Goal: Task Accomplishment & Management: Use online tool/utility

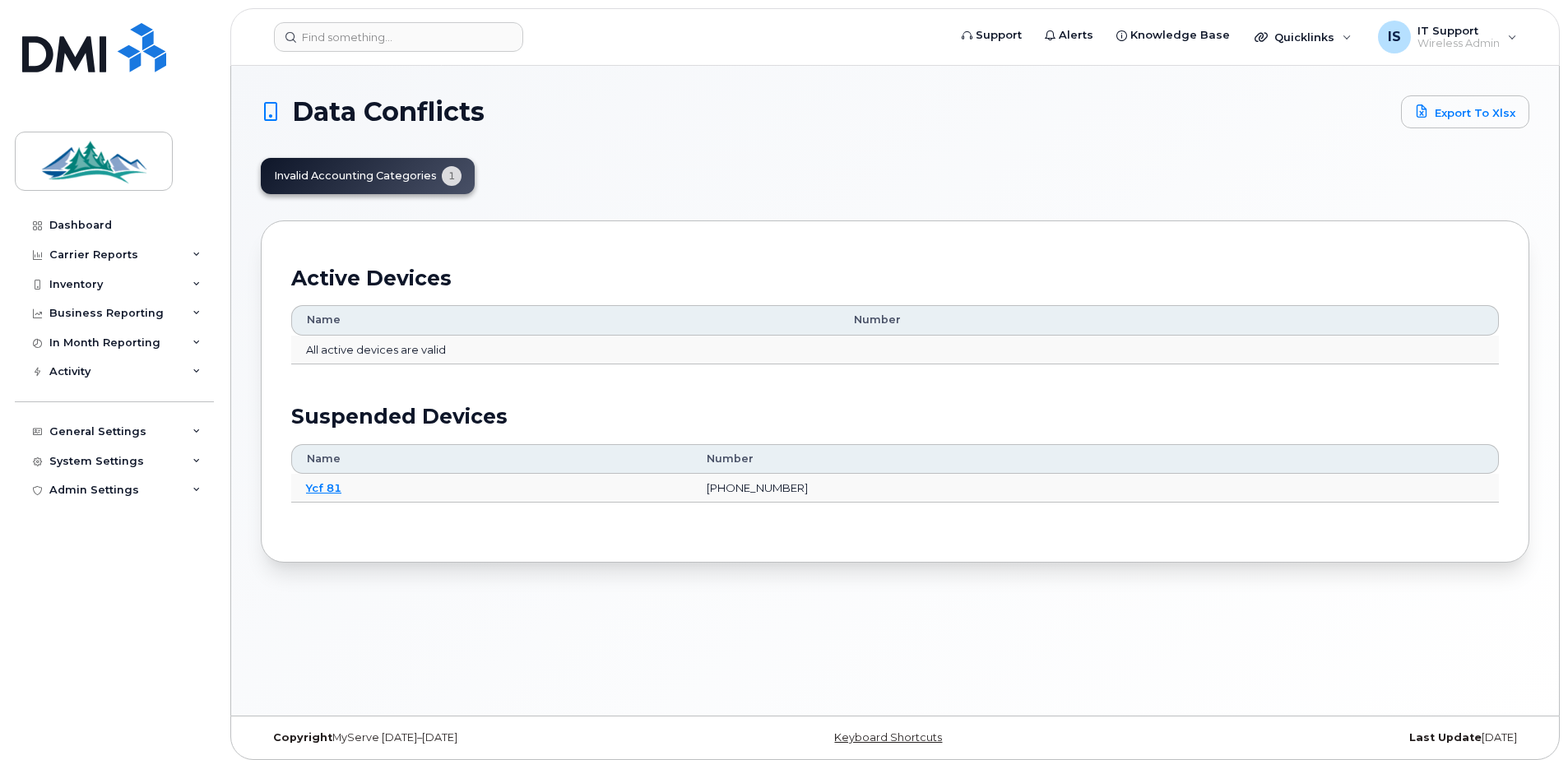
click at [351, 176] on div "Invalid Accounting Categories 1" at bounding box center [368, 175] width 214 height 36
click at [310, 180] on div "Invalid Accounting Categories 1" at bounding box center [368, 175] width 214 height 36
click at [571, 123] on h1 "Data Conflicts" at bounding box center [827, 112] width 1132 height 27
click at [195, 282] on icon at bounding box center [197, 284] width 8 height 8
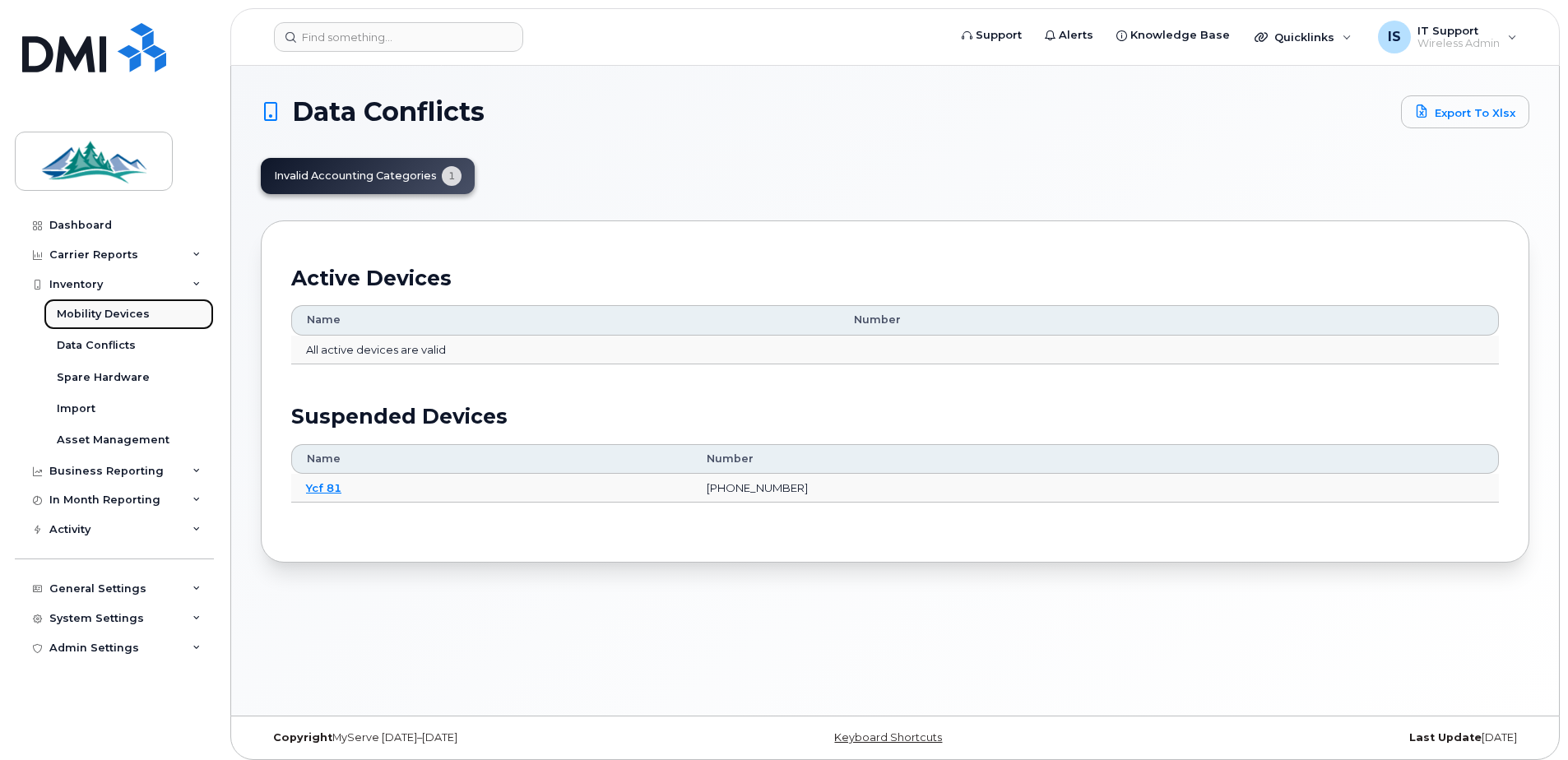
click at [92, 312] on div "Mobility Devices" at bounding box center [103, 315] width 93 height 15
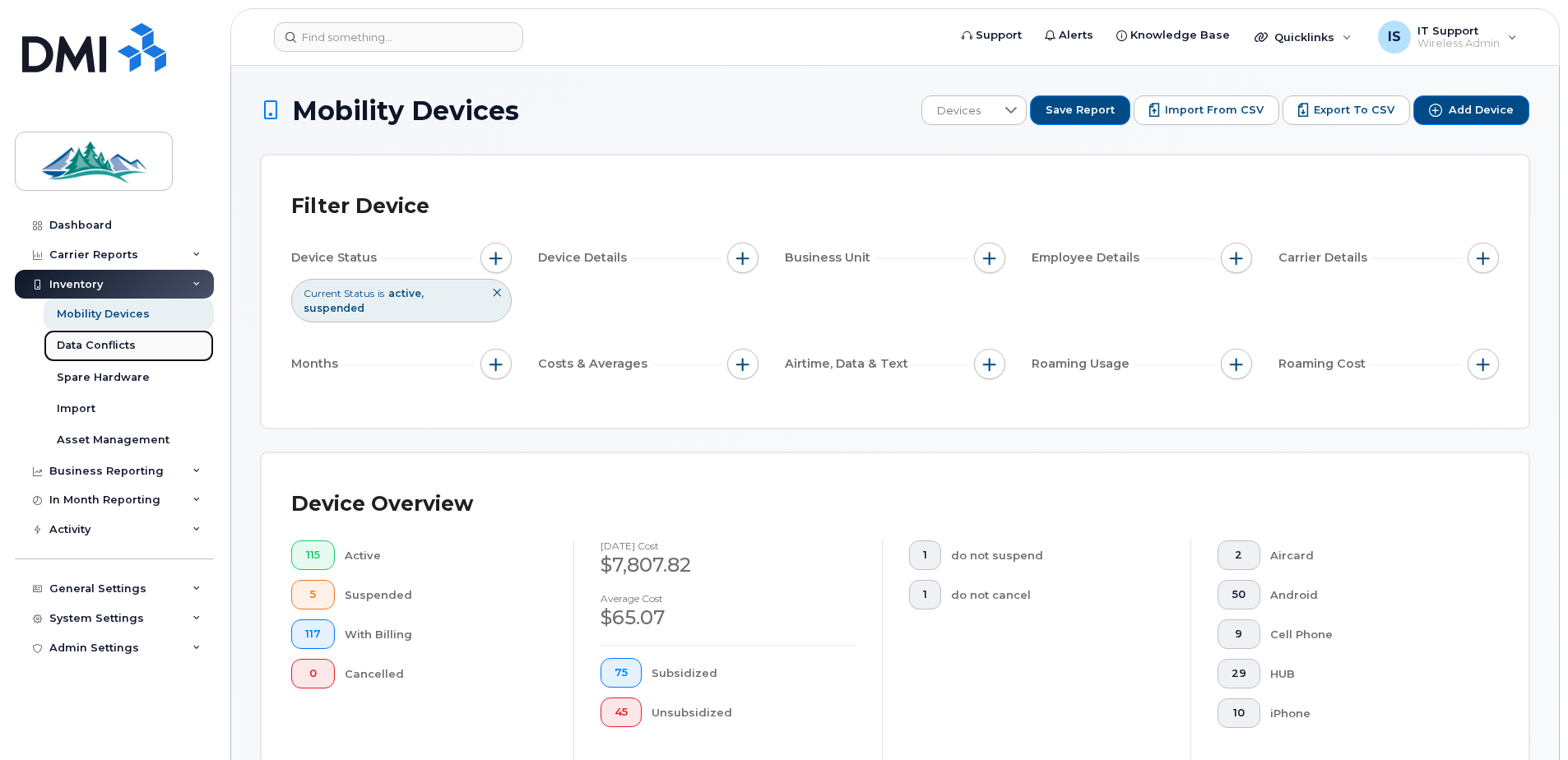
click at [89, 347] on div "Data Conflicts" at bounding box center [96, 345] width 79 height 15
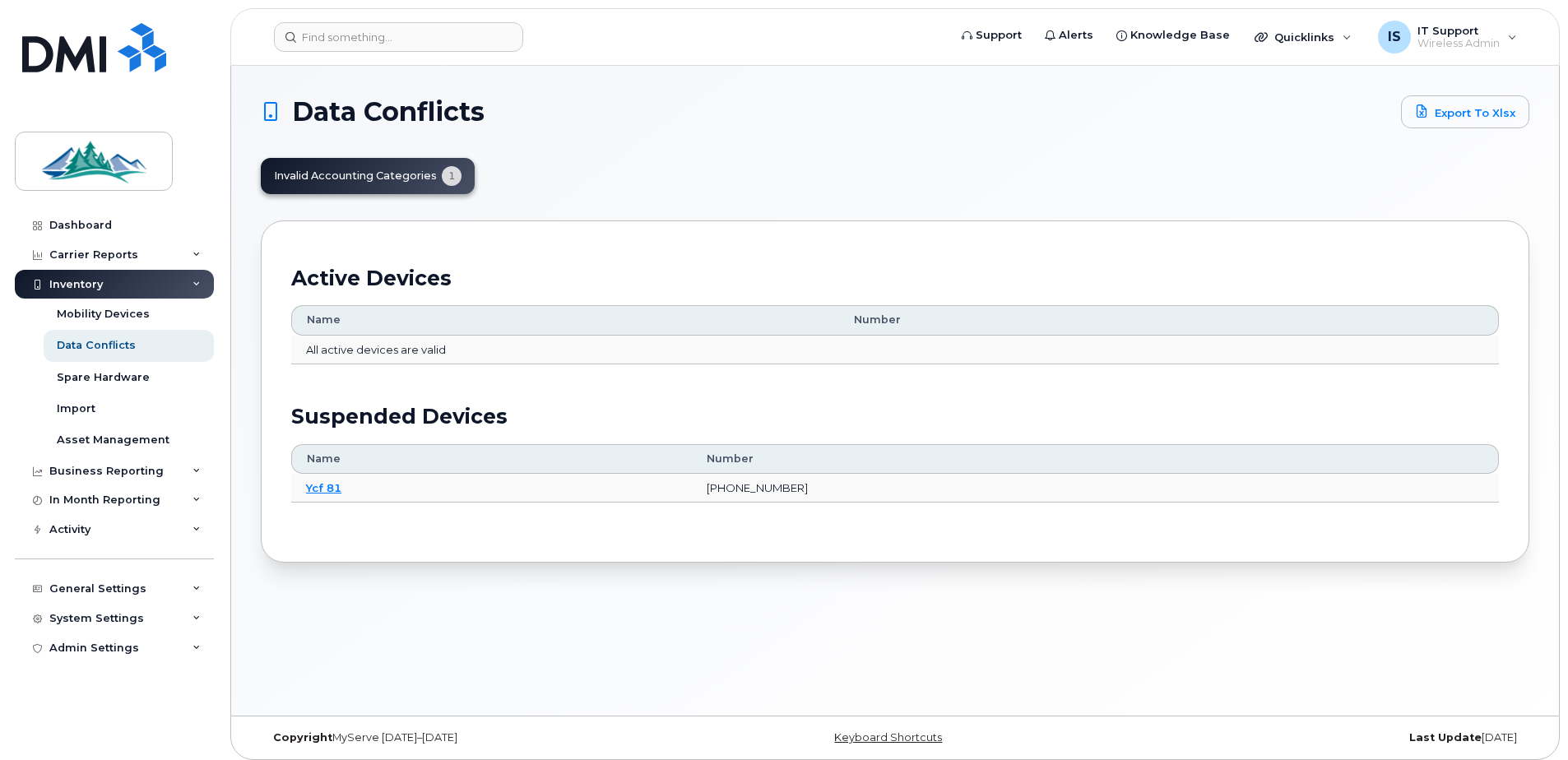
click at [347, 176] on div "Invalid Accounting Categories 1" at bounding box center [368, 175] width 214 height 36
click at [1435, 110] on link "Export to Xlsx" at bounding box center [1465, 111] width 129 height 33
click at [325, 488] on link "Ycf 81" at bounding box center [324, 488] width 35 height 13
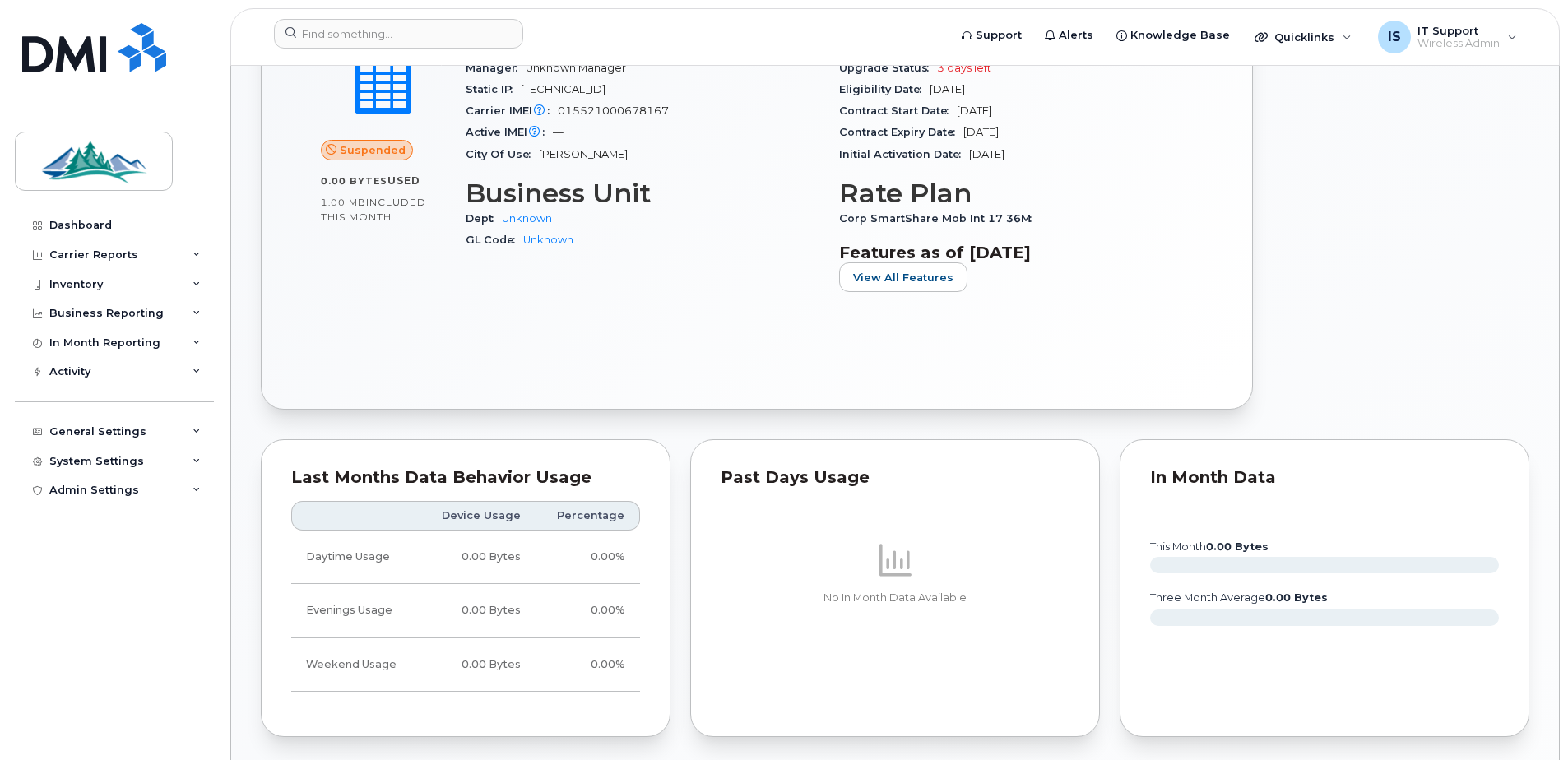
scroll to position [576, 0]
